Goal: Navigation & Orientation: Find specific page/section

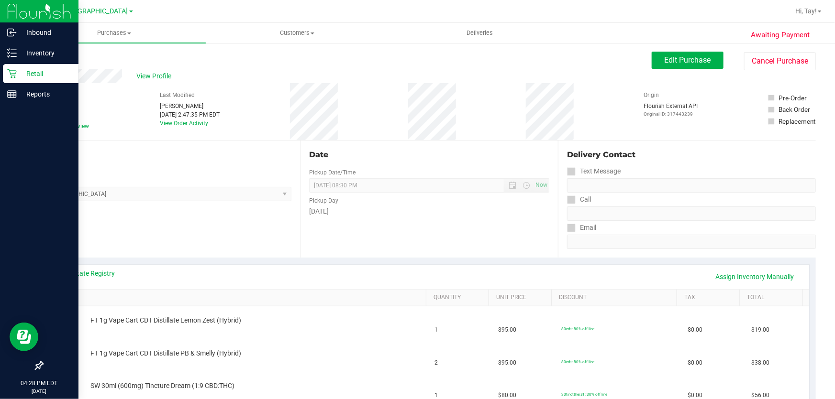
click at [7, 66] on div "Retail" at bounding box center [41, 73] width 76 height 19
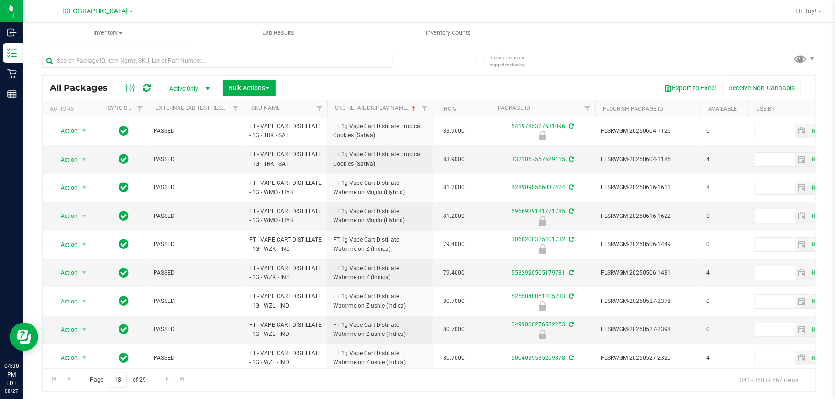
click at [317, 387] on div "Page 18 of 29 341 - 360 of 567 items" at bounding box center [429, 380] width 772 height 23
click at [115, 382] on input "18" at bounding box center [118, 380] width 17 height 15
click at [125, 376] on input "18" at bounding box center [118, 380] width 17 height 15
click at [122, 376] on input "18" at bounding box center [118, 380] width 17 height 15
click at [121, 376] on input "18" at bounding box center [118, 380] width 17 height 15
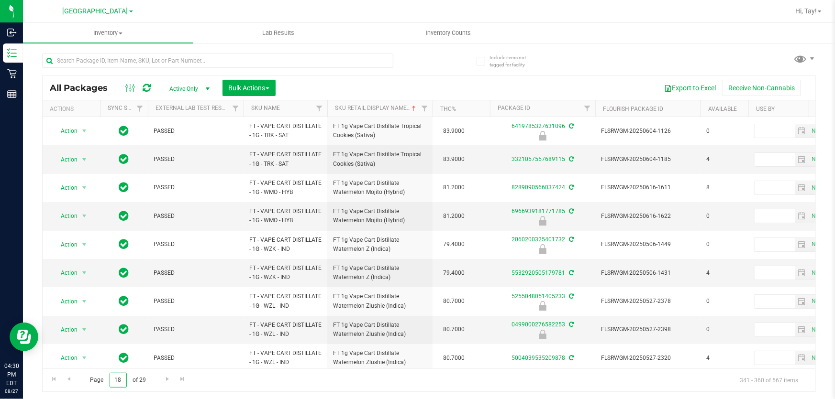
click at [121, 376] on input "18" at bounding box center [118, 380] width 17 height 15
type input "1"
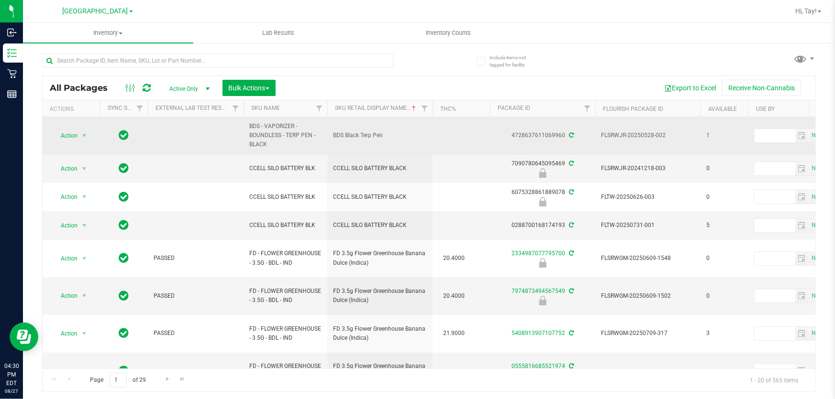
click at [472, 126] on td at bounding box center [460, 136] width 57 height 38
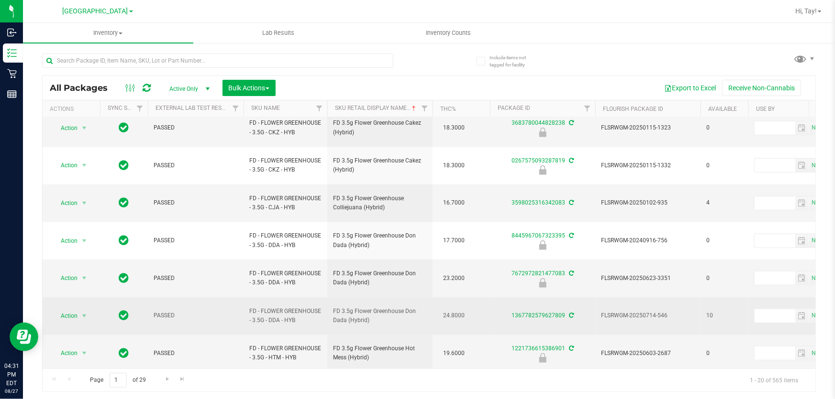
scroll to position [331, 0]
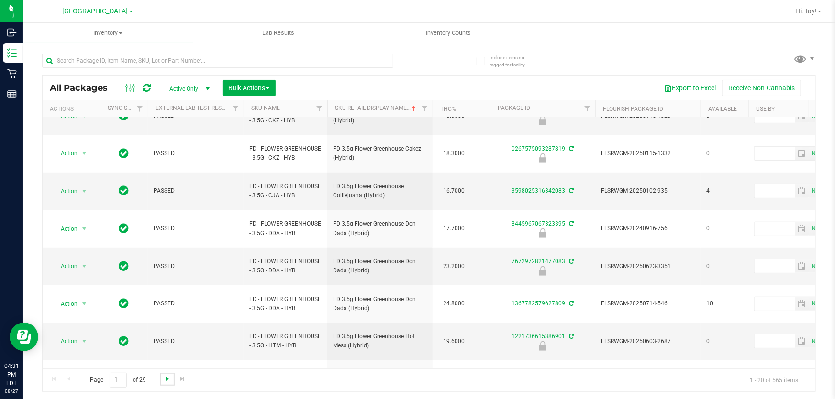
click at [165, 380] on span "Go to the next page" at bounding box center [168, 379] width 8 height 8
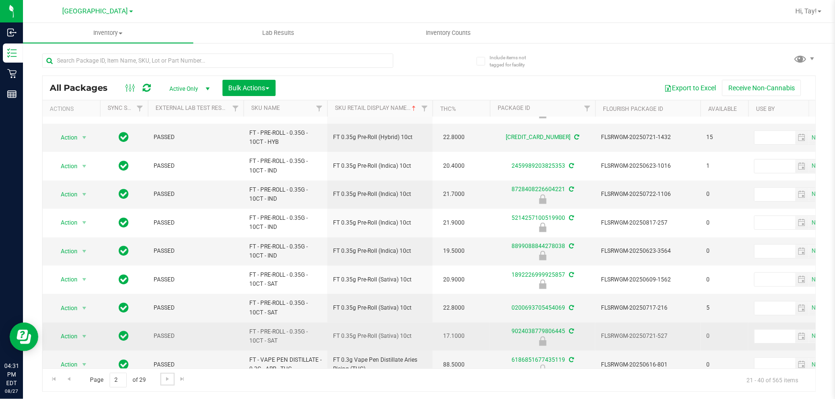
scroll to position [321, 0]
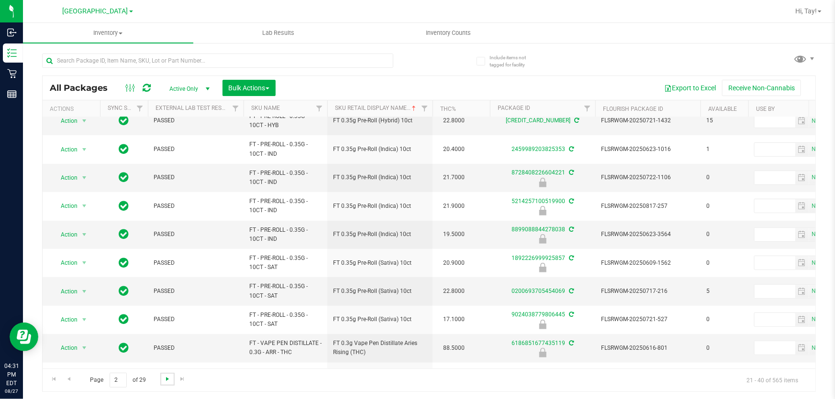
click at [169, 378] on span "Go to the next page" at bounding box center [168, 379] width 8 height 8
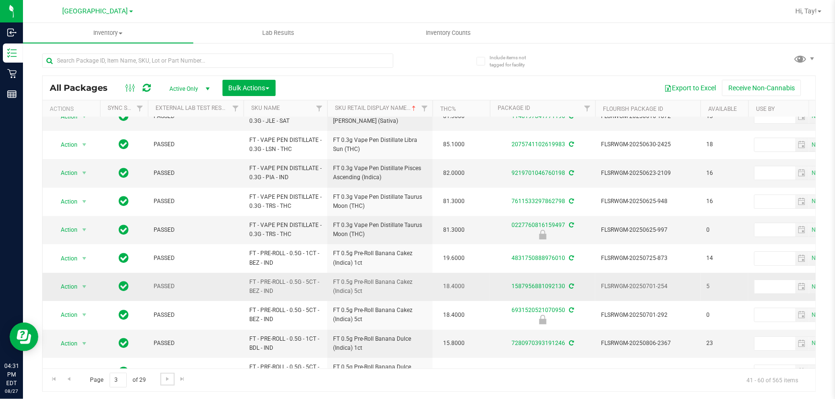
scroll to position [87, 0]
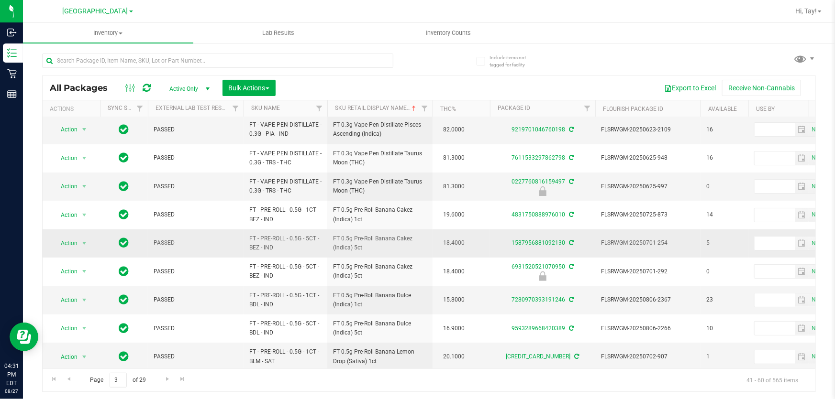
click at [479, 241] on td "18.4000" at bounding box center [460, 244] width 57 height 28
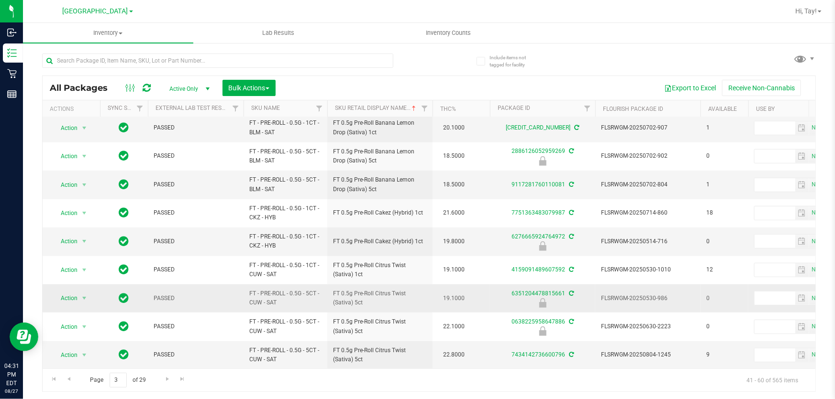
scroll to position [321, 0]
click at [166, 379] on span "Go to the next page" at bounding box center [168, 379] width 8 height 8
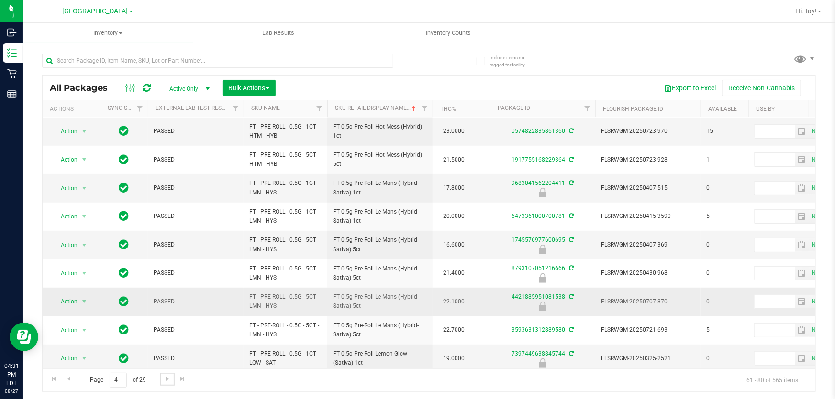
scroll to position [261, 0]
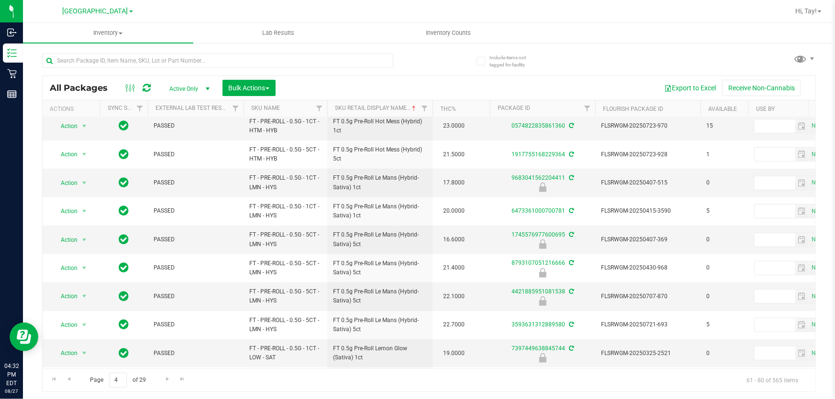
click at [533, 86] on div "Export to Excel Receive Non-Cannabis" at bounding box center [545, 88] width 525 height 16
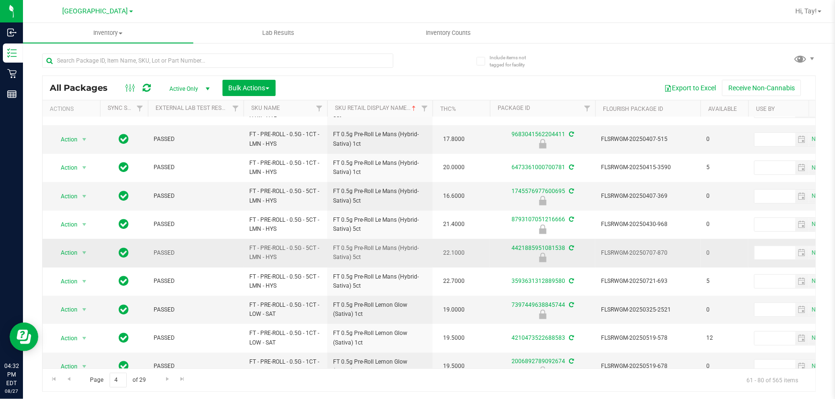
scroll to position [321, 0]
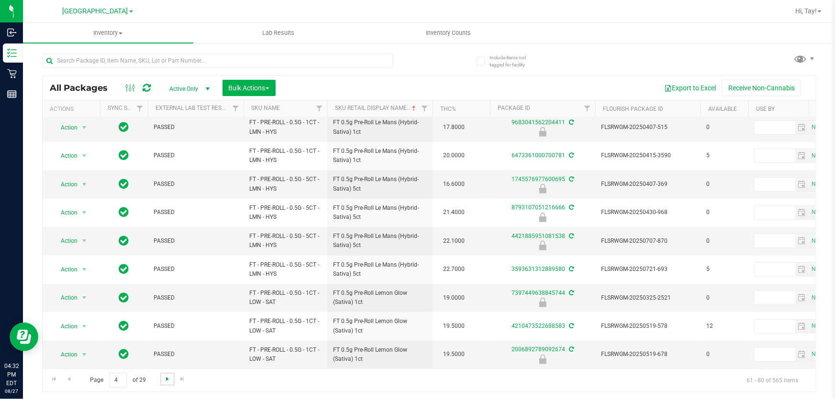
click at [168, 383] on span "Go to the next page" at bounding box center [168, 379] width 8 height 8
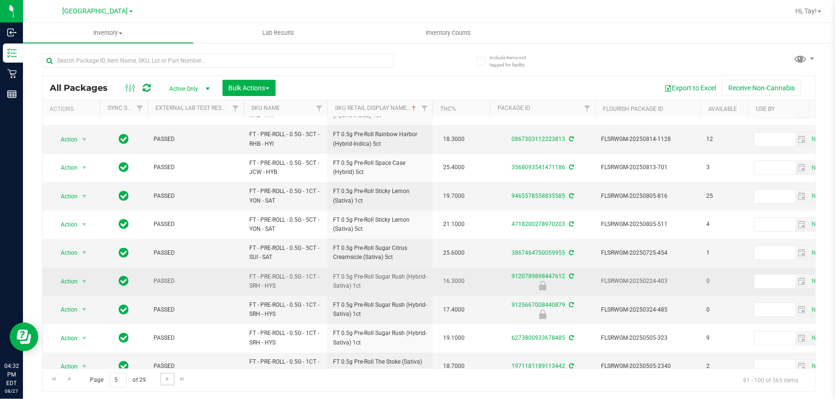
scroll to position [321, 0]
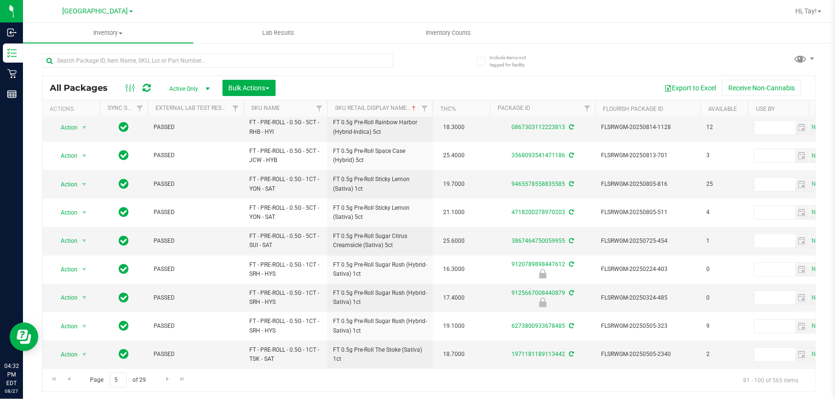
click at [170, 371] on div "Page 5 of 29 81 - 100 of 565 items" at bounding box center [429, 380] width 772 height 23
click at [167, 380] on span "Go to the next page" at bounding box center [168, 379] width 8 height 8
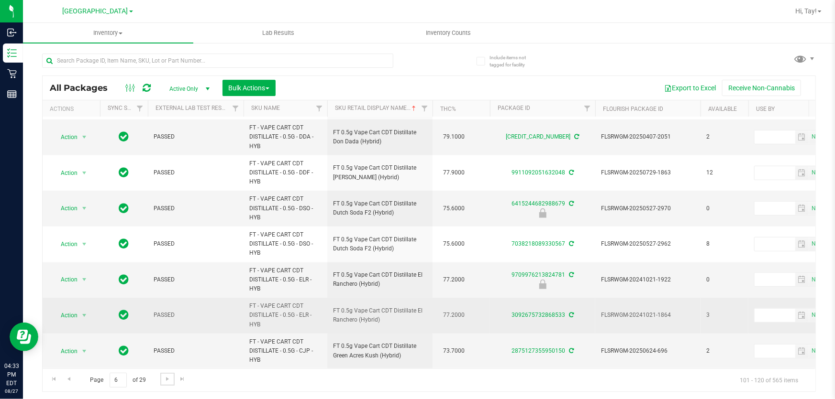
scroll to position [438, 0]
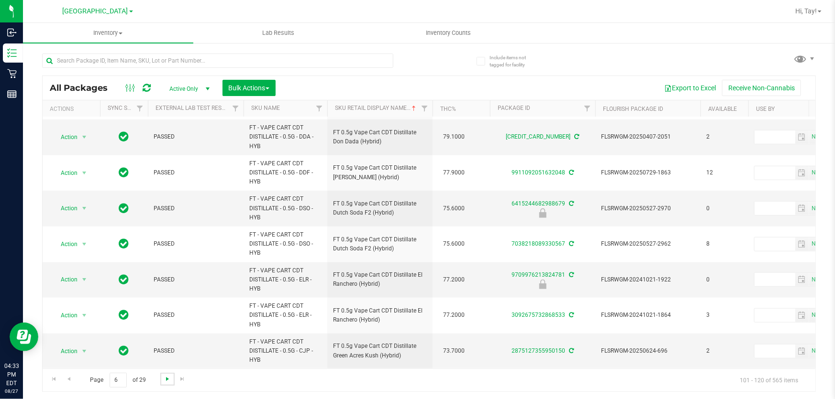
click at [164, 381] on span "Go to the next page" at bounding box center [168, 379] width 8 height 8
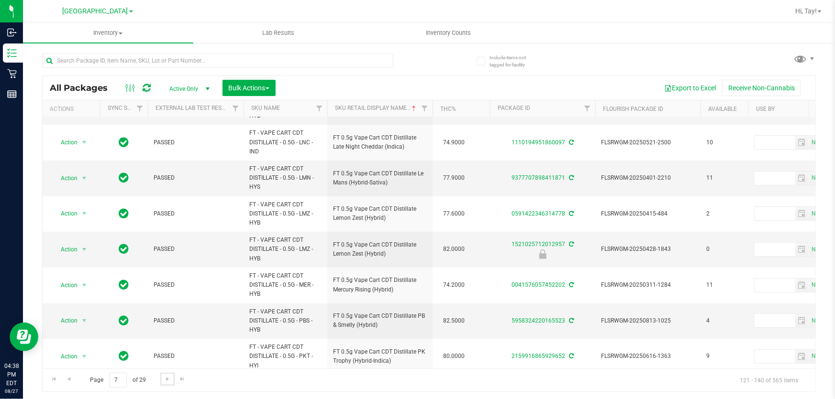
scroll to position [135, 0]
